Goal: Transaction & Acquisition: Purchase product/service

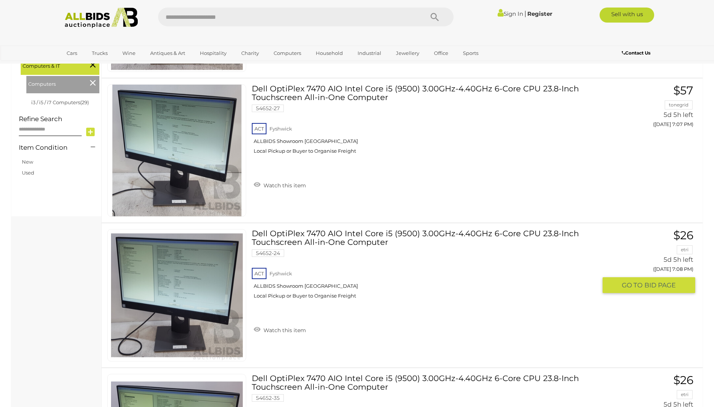
scroll to position [226, 0]
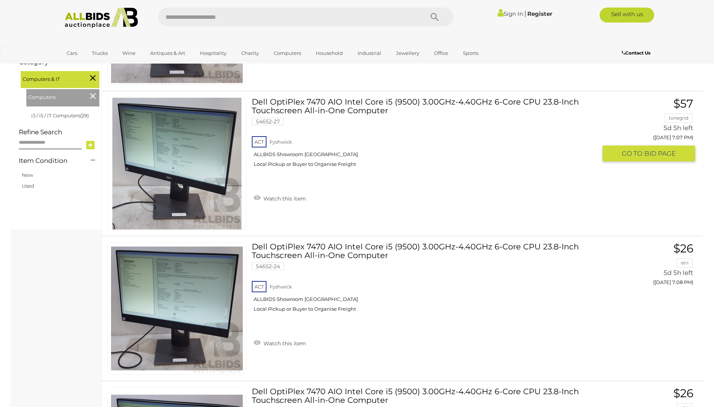
click at [370, 98] on link "Dell OptiPlex 7470 AIO Intel Core i5 (9500) 3.00GHz-4.40GHz 6-Core CPU 23.8-Inc…" at bounding box center [428, 136] width 340 height 76
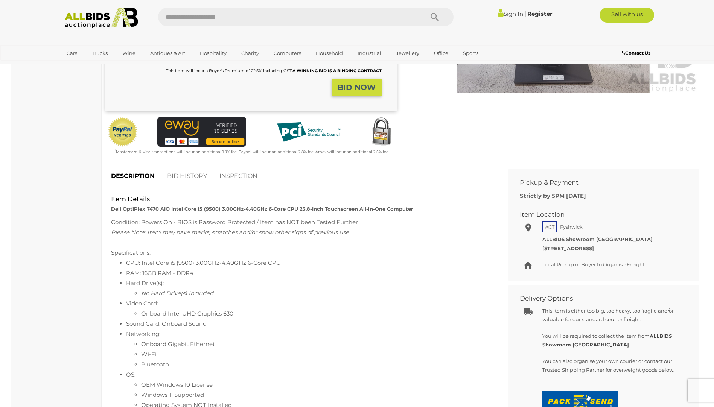
scroll to position [301, 0]
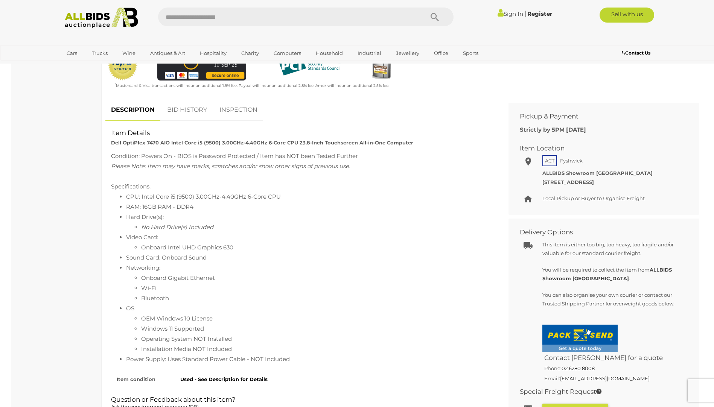
scroll to position [264, 0]
